Goal: Check status: Check status

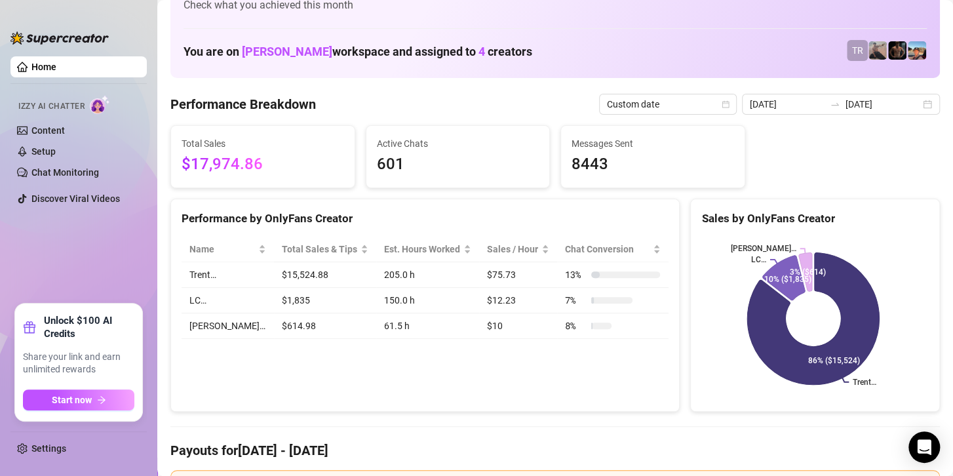
scroll to position [66, 0]
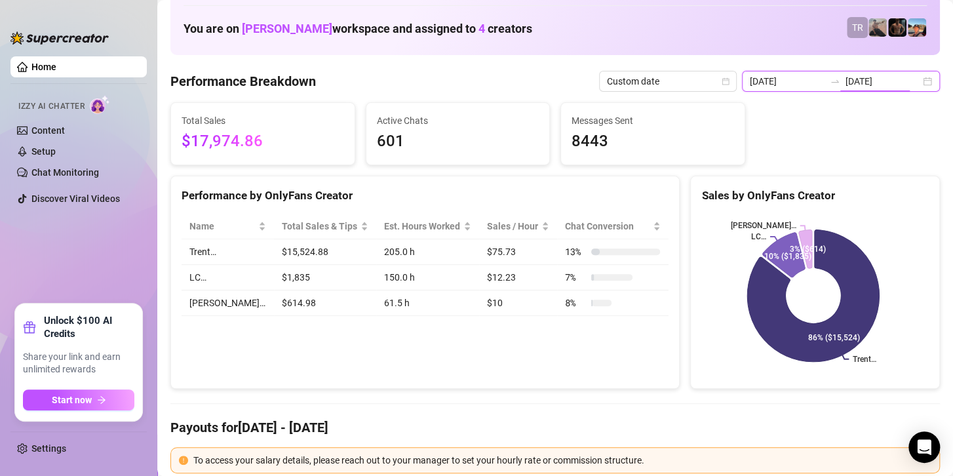
click at [829, 81] on icon "swap-right" at bounding box center [834, 81] width 10 height 10
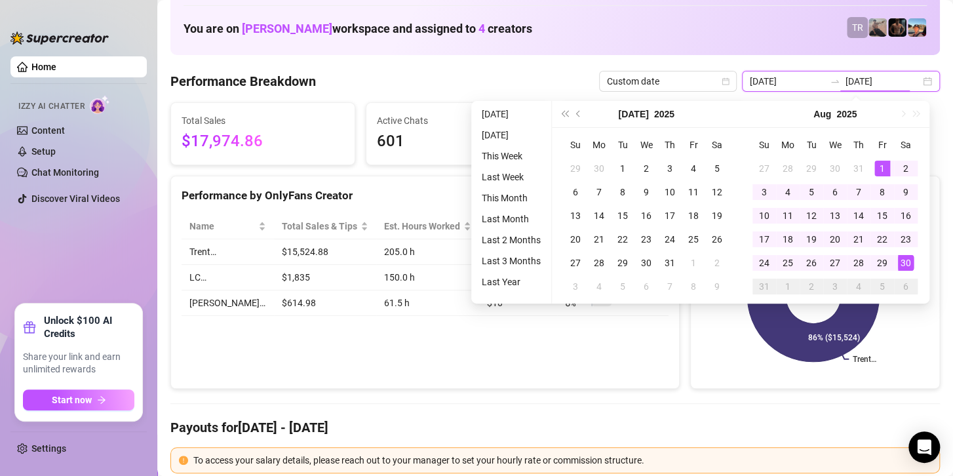
type input "[DATE]"
click at [881, 162] on div "1" at bounding box center [882, 169] width 16 height 16
click at [905, 260] on div "30" at bounding box center [906, 263] width 16 height 16
type input "[DATE]"
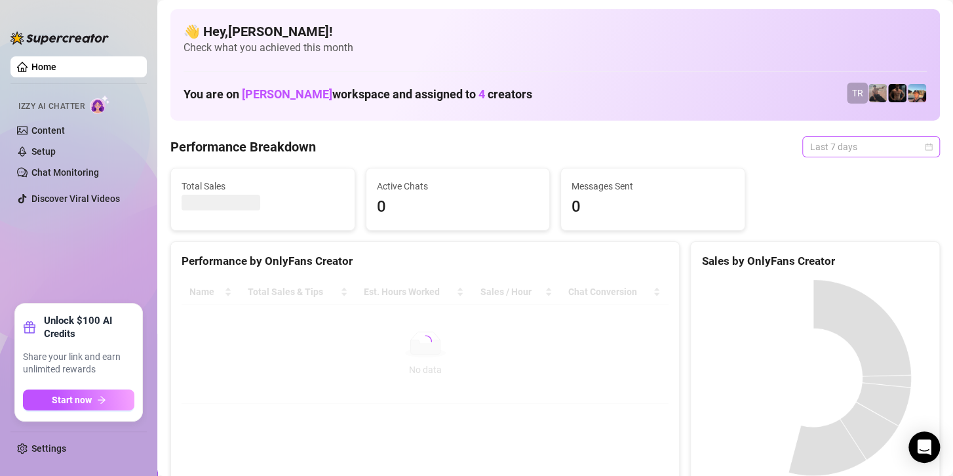
click at [848, 145] on span "Last 7 days" at bounding box center [871, 147] width 122 height 20
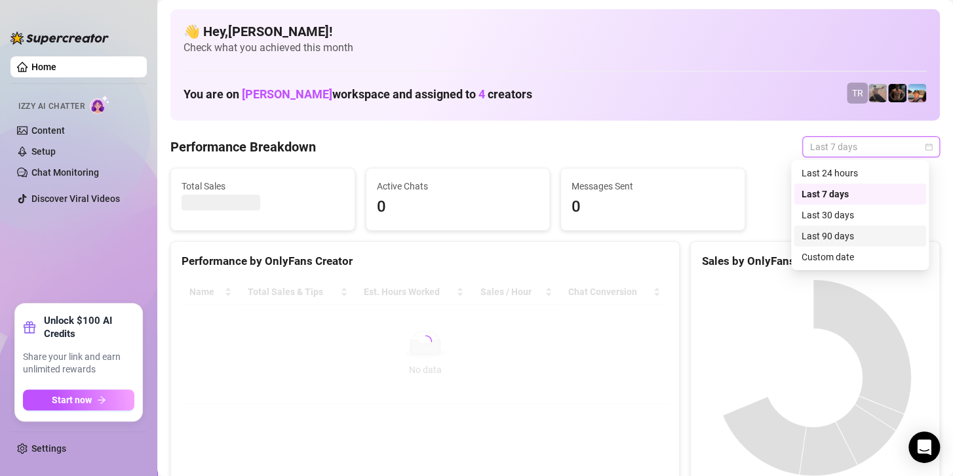
click at [838, 255] on div "Custom date" at bounding box center [859, 257] width 117 height 14
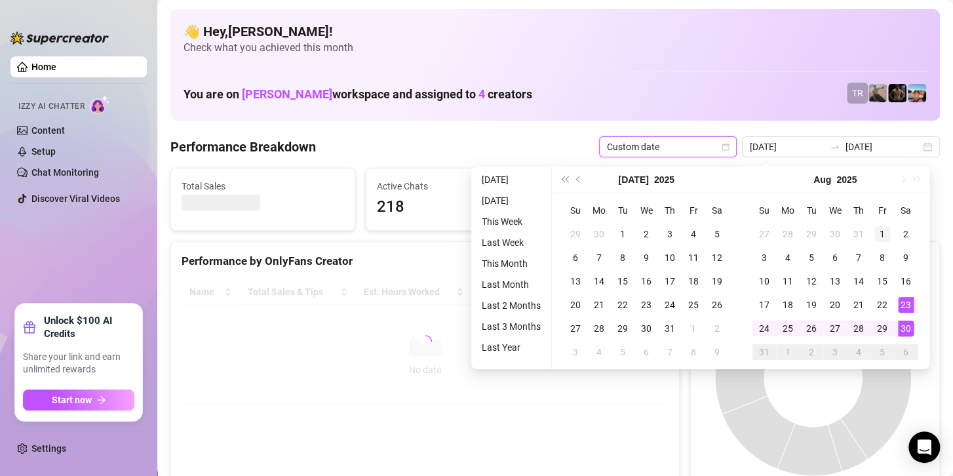
type input "[DATE]"
click at [879, 229] on div "1" at bounding box center [882, 234] width 16 height 16
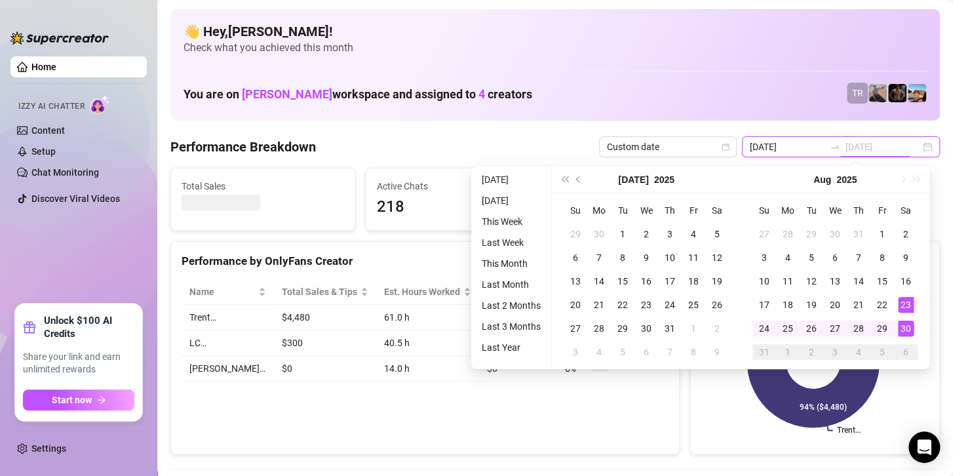
type input "2025-08-29"
type input "2025-08-23"
type input "[DATE]"
click at [906, 330] on div "30" at bounding box center [906, 328] width 16 height 16
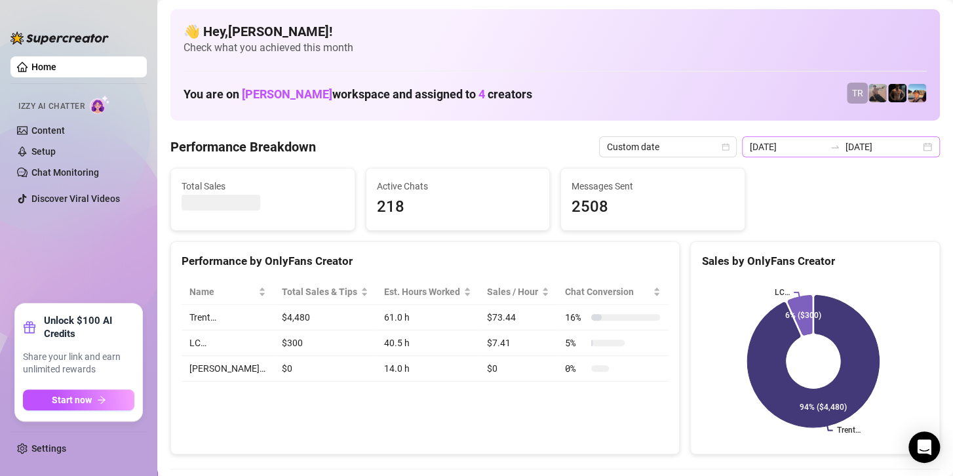
click at [881, 136] on div "2025-08-23 2025-08-30" at bounding box center [841, 146] width 198 height 21
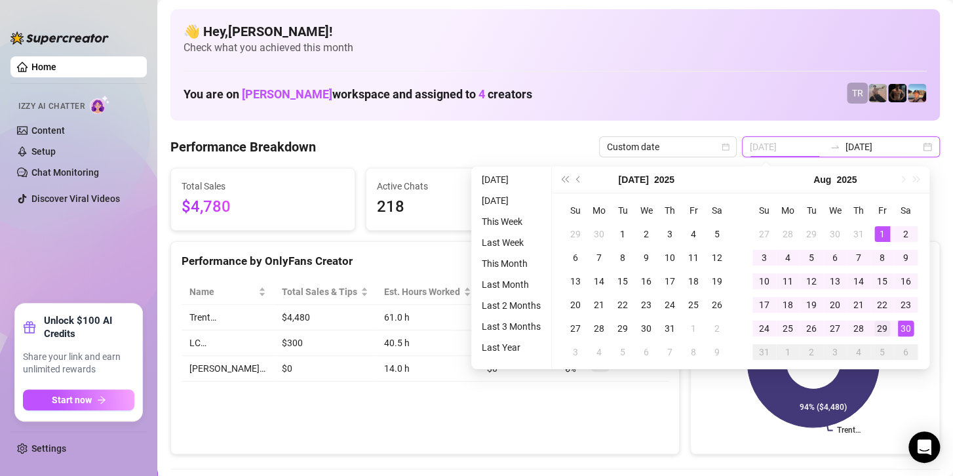
type input "[DATE]"
click at [880, 226] on div "1" at bounding box center [882, 234] width 16 height 16
type input "[DATE]"
click at [898, 324] on div "30" at bounding box center [906, 328] width 16 height 16
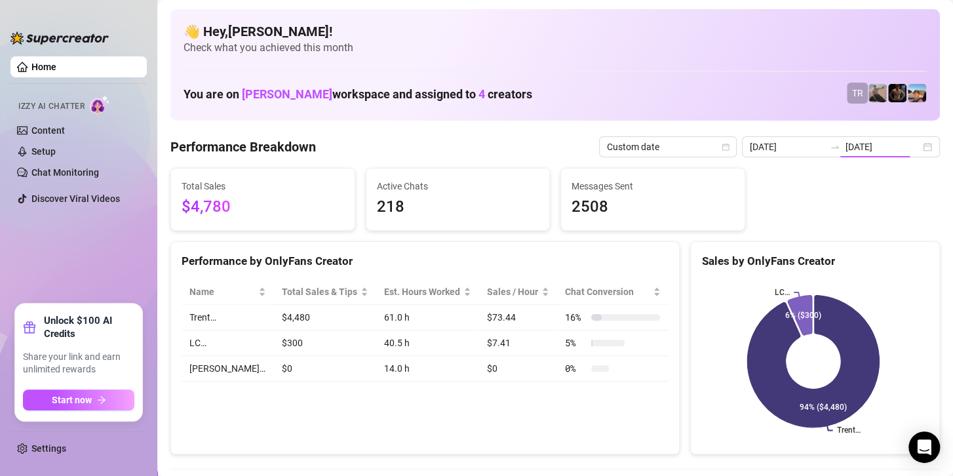
type input "2025-08-23"
click at [877, 148] on input "[DATE]" at bounding box center [882, 147] width 75 height 14
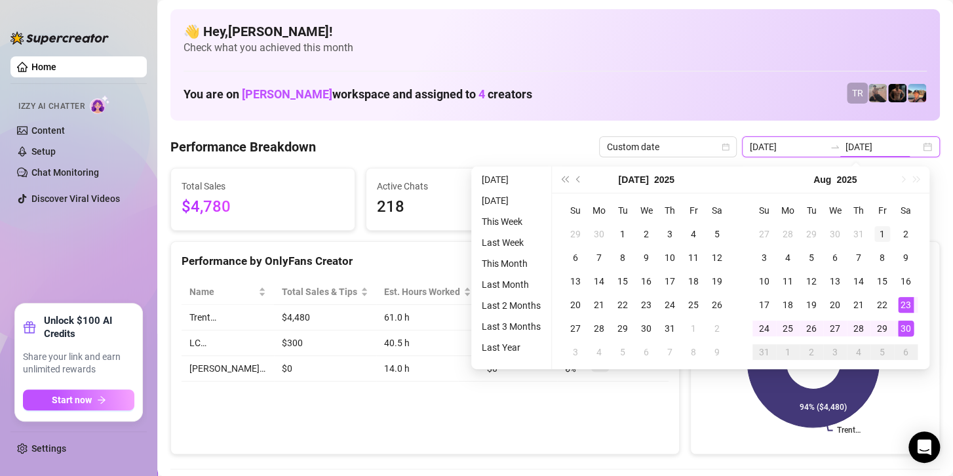
type input "[DATE]"
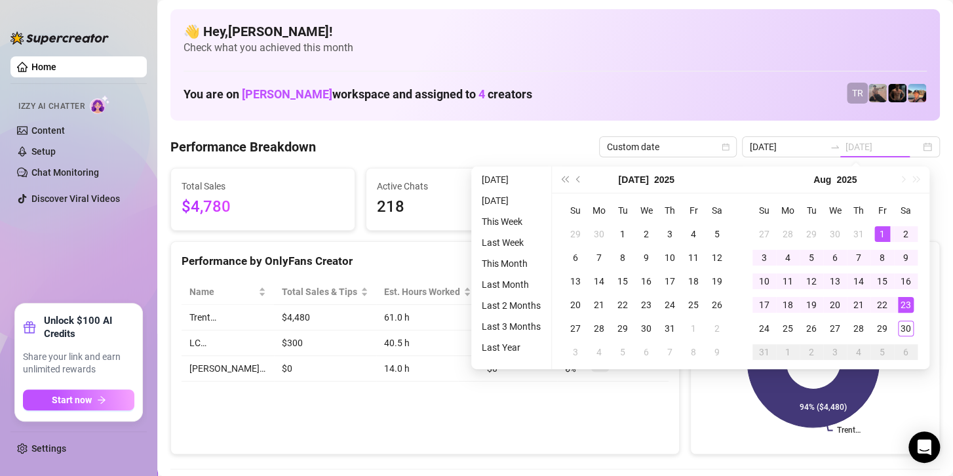
click at [883, 230] on div "1" at bounding box center [882, 234] width 16 height 16
type input "[DATE]"
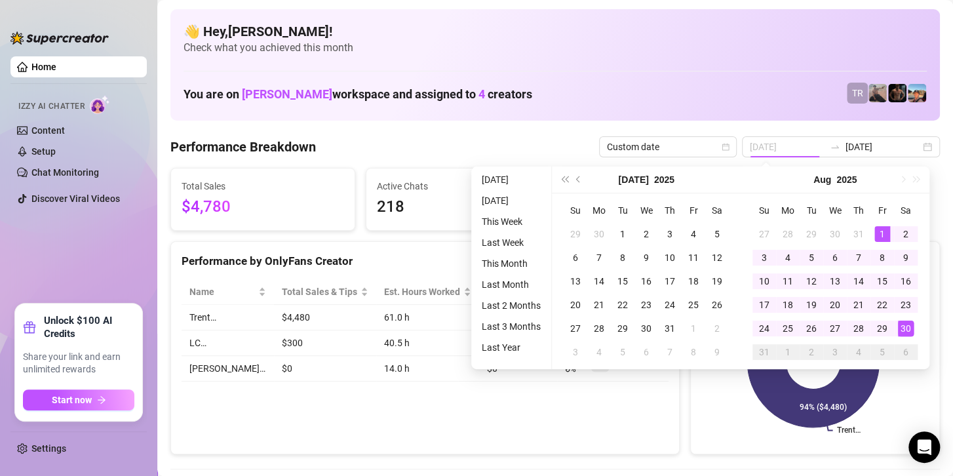
click at [906, 328] on div "30" at bounding box center [906, 328] width 16 height 16
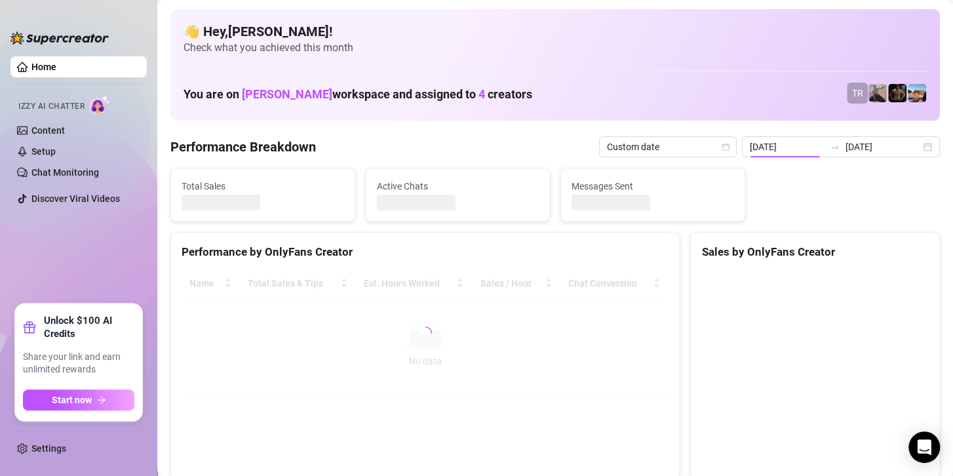
type input "[DATE]"
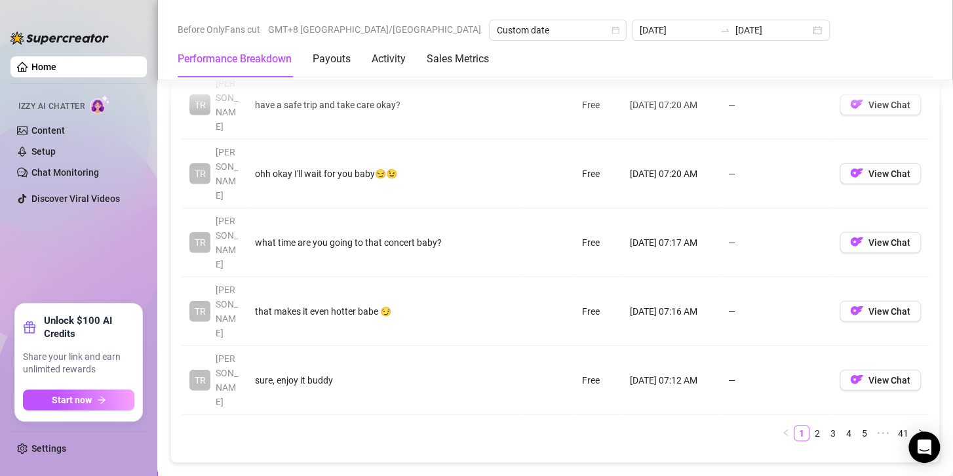
scroll to position [1638, 0]
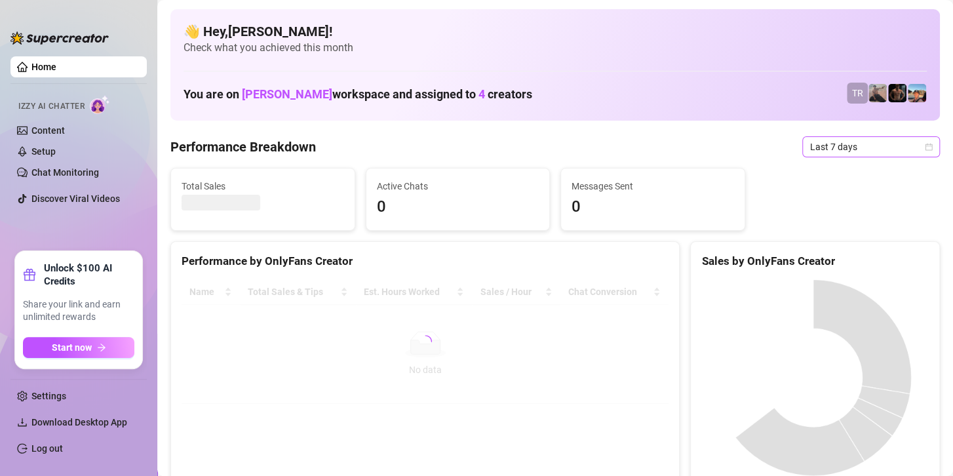
click at [826, 145] on span "Last 7 days" at bounding box center [871, 147] width 122 height 20
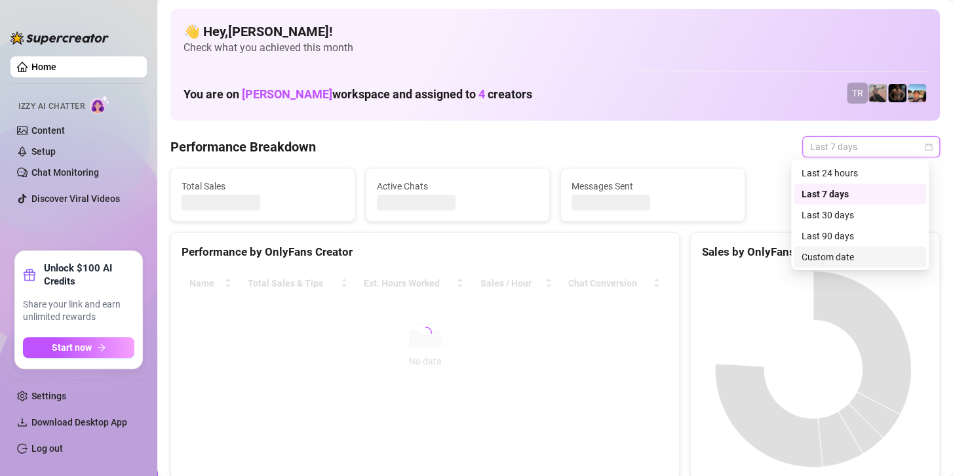
click at [822, 246] on div "Custom date" at bounding box center [859, 256] width 132 height 21
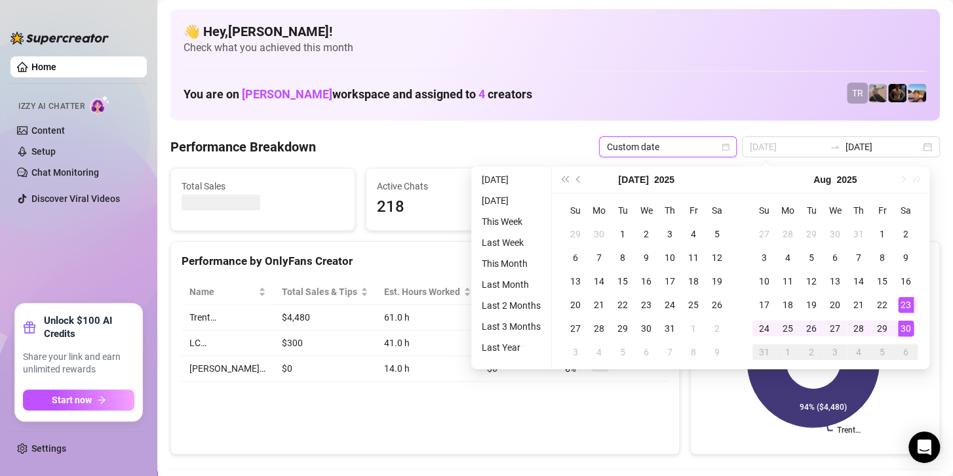
type input "[DATE]"
click at [908, 326] on div "30" at bounding box center [906, 328] width 16 height 16
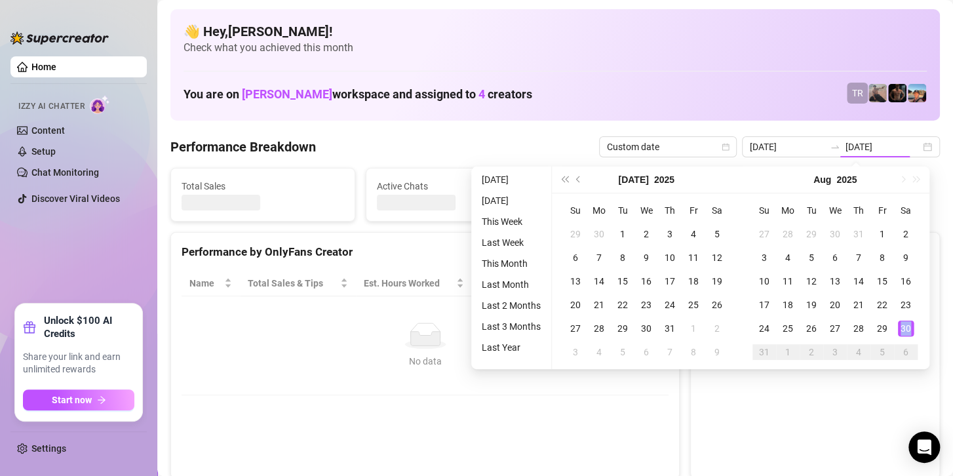
type input "[DATE]"
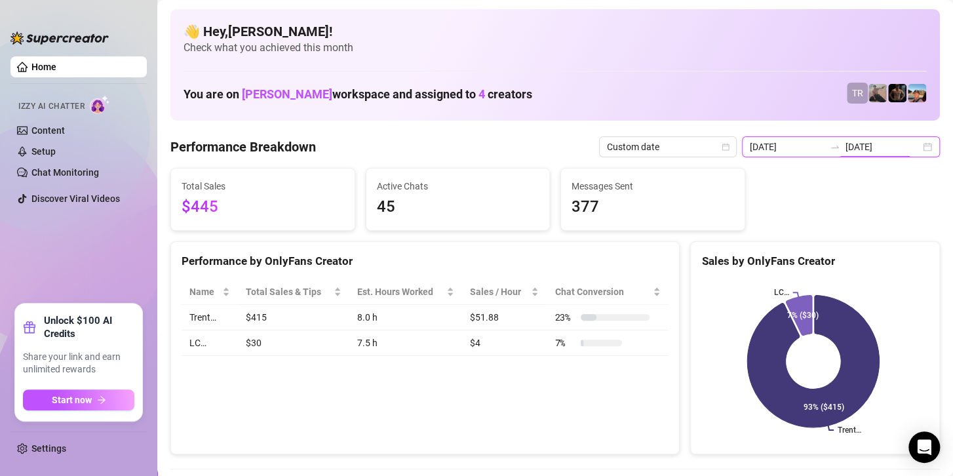
click at [845, 144] on input "[DATE]" at bounding box center [882, 147] width 75 height 14
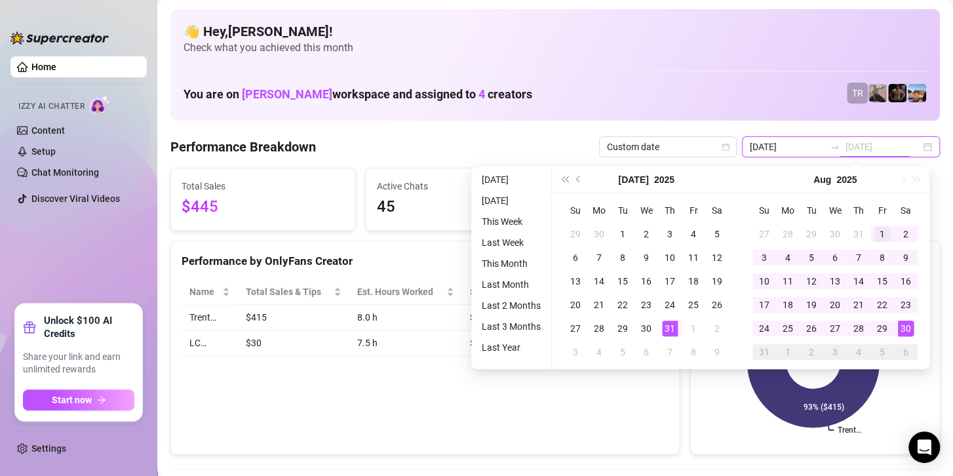
type input "[DATE]"
click at [879, 233] on div "1" at bounding box center [882, 234] width 16 height 16
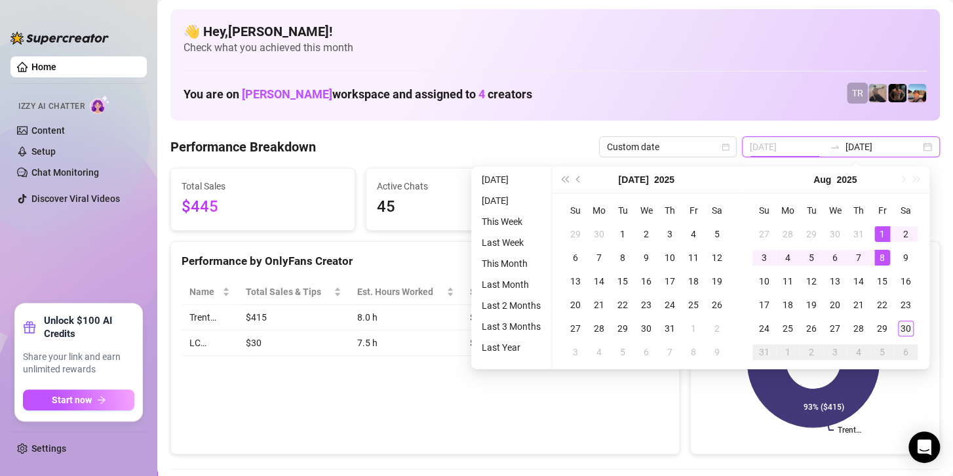
type input "[DATE]"
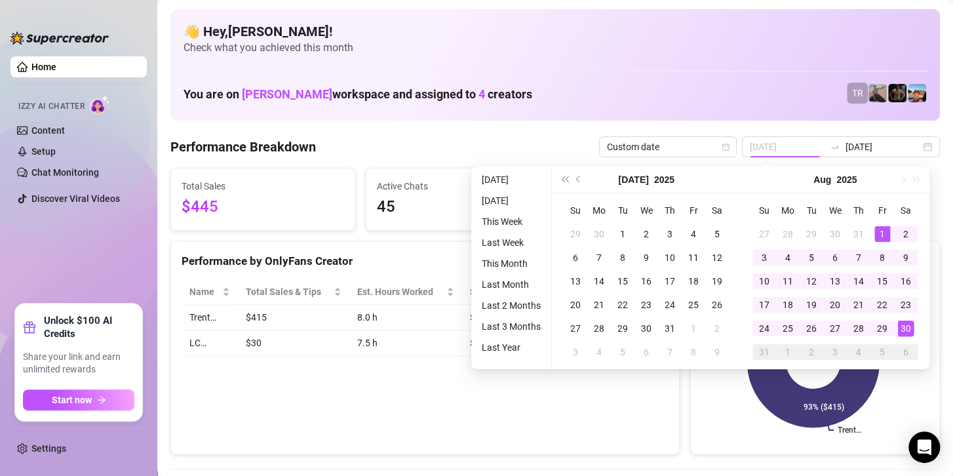
click at [901, 333] on div "30" at bounding box center [906, 328] width 16 height 16
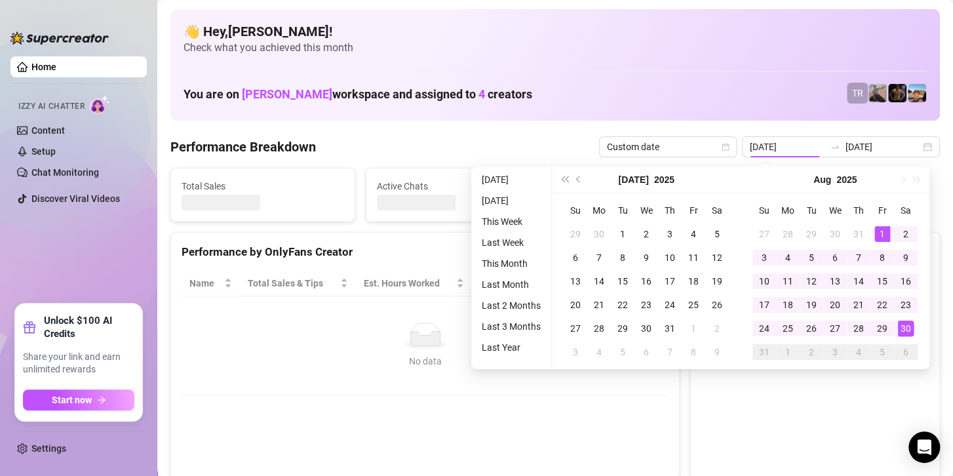
type input "[DATE]"
